Goal: Find specific page/section: Find specific page/section

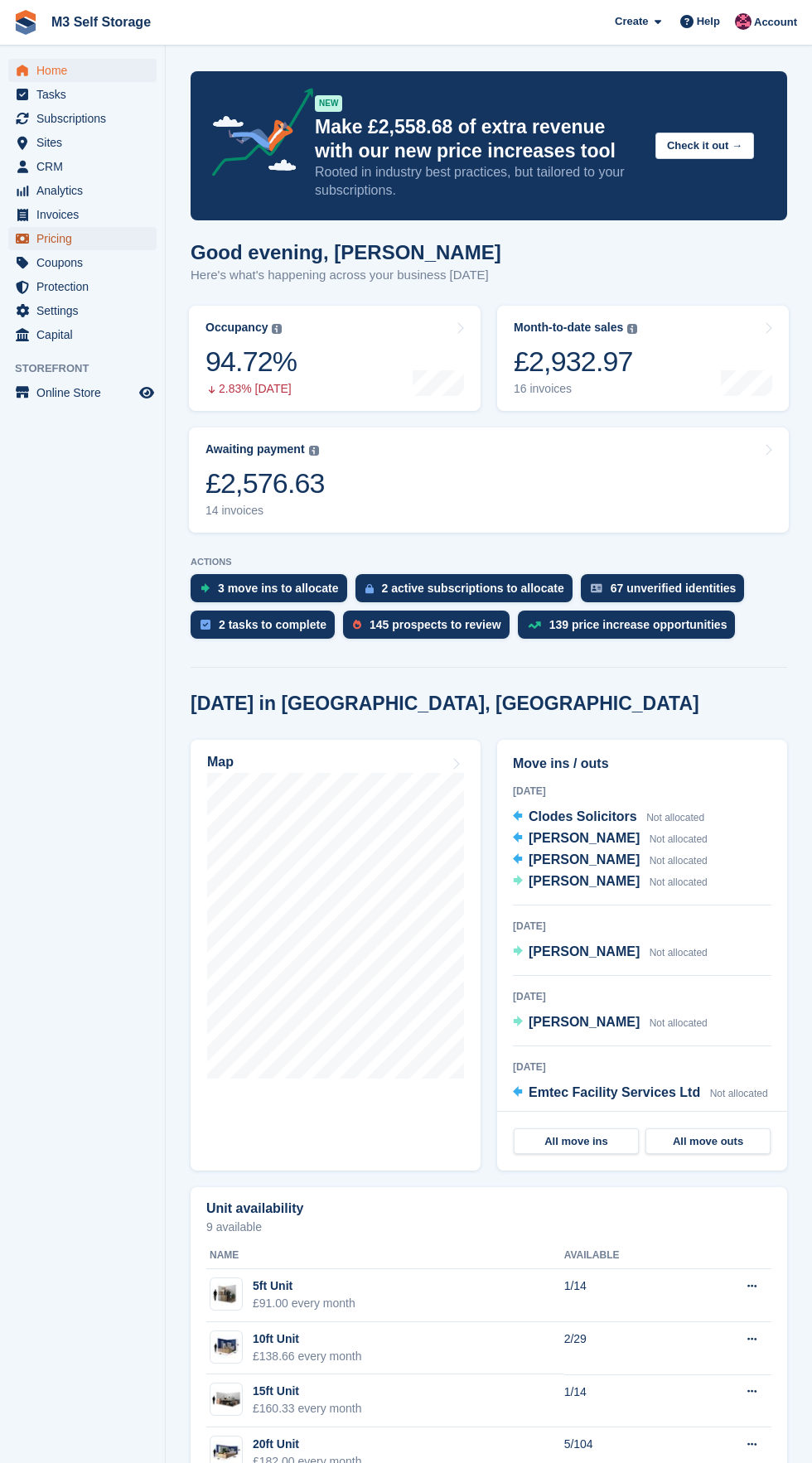
click at [123, 249] on span "Pricing" at bounding box center [86, 239] width 99 height 23
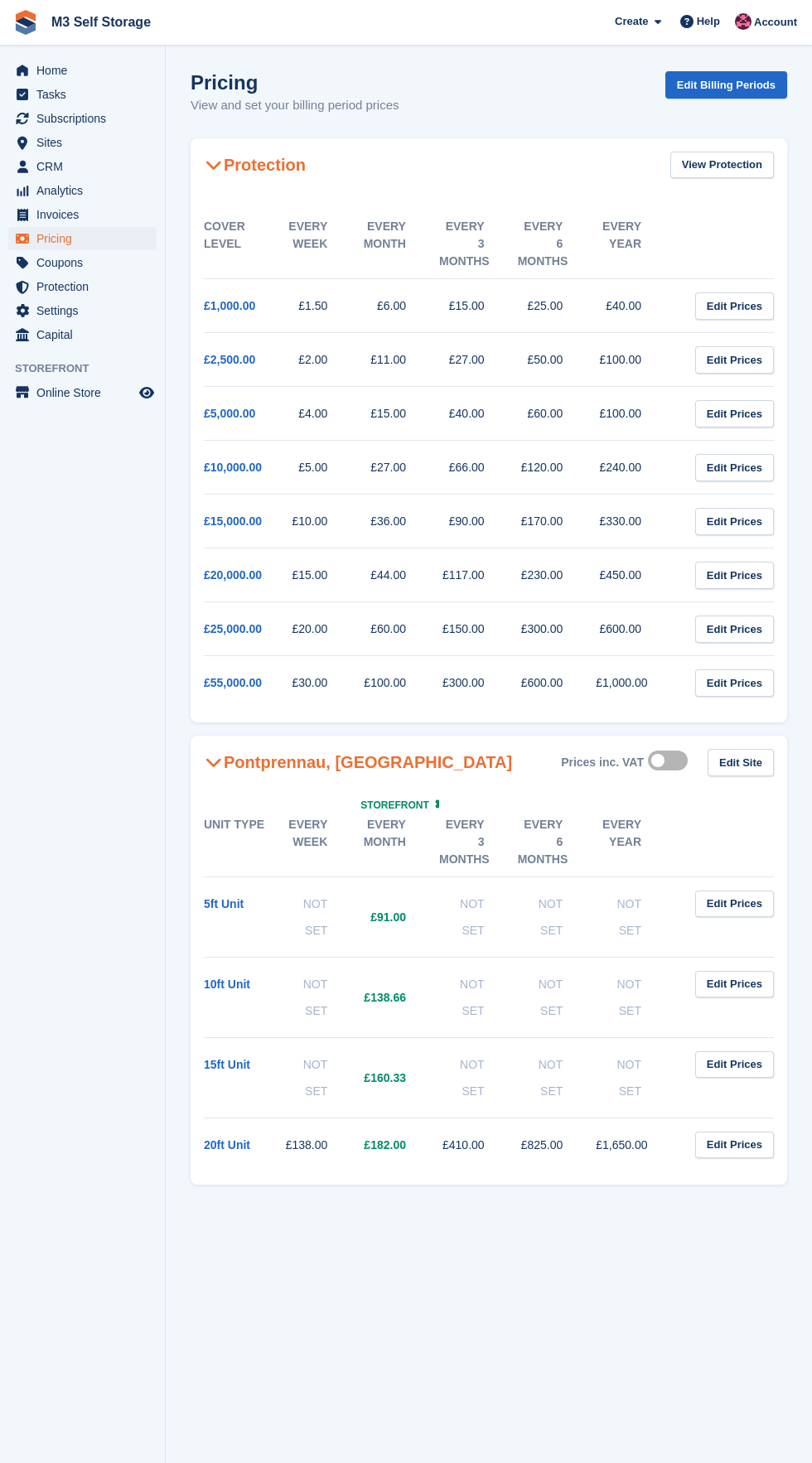
scroll to position [4, 0]
